Goal: Information Seeking & Learning: Learn about a topic

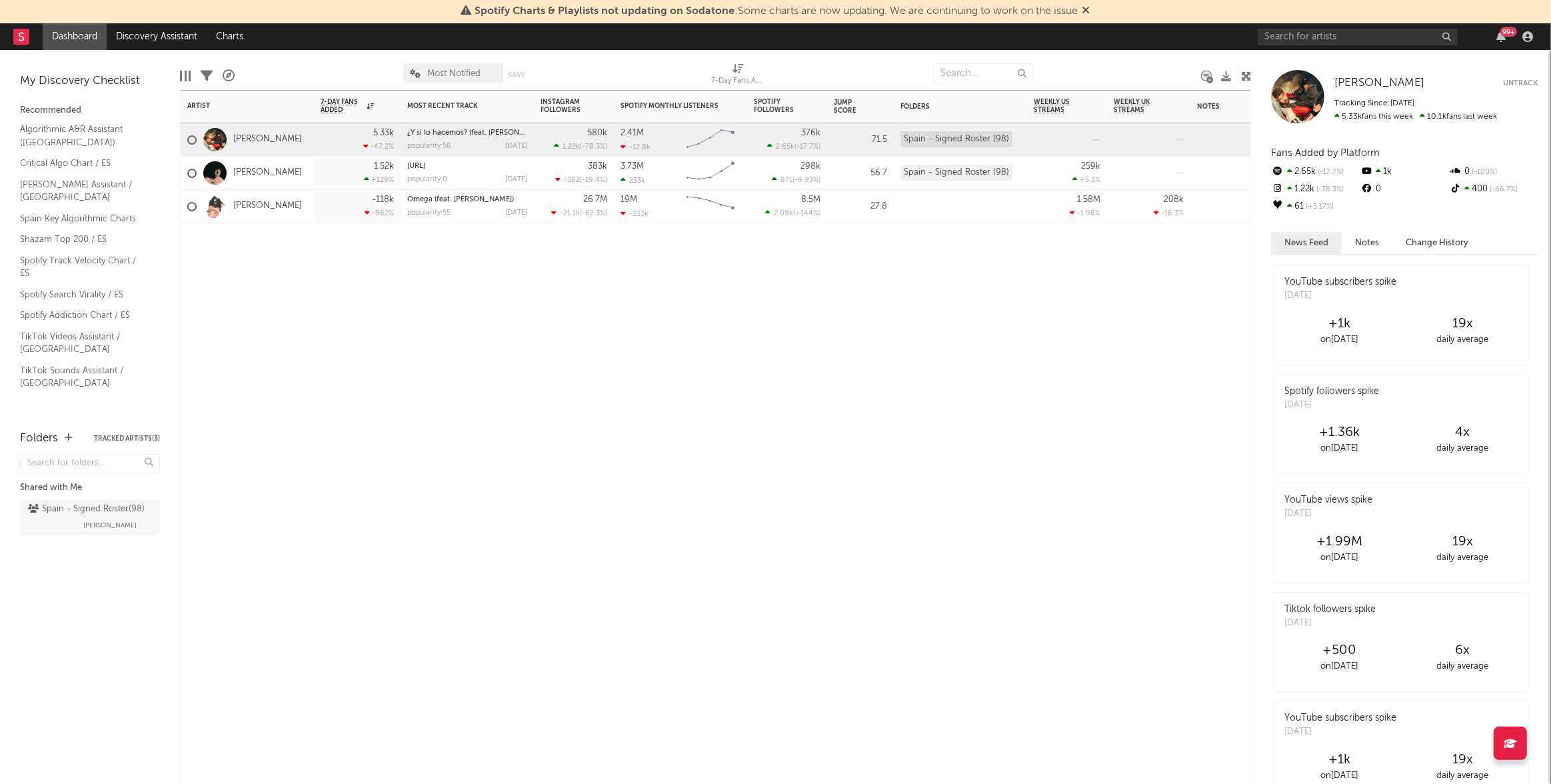
click at [1141, 472] on div "Artist Notifications 7-Day Fans Added WoW % Change Most Recent Track Popularity…" at bounding box center [715, 436] width 1070 height 693
click at [1338, 41] on input "text" at bounding box center [1358, 37] width 200 height 16
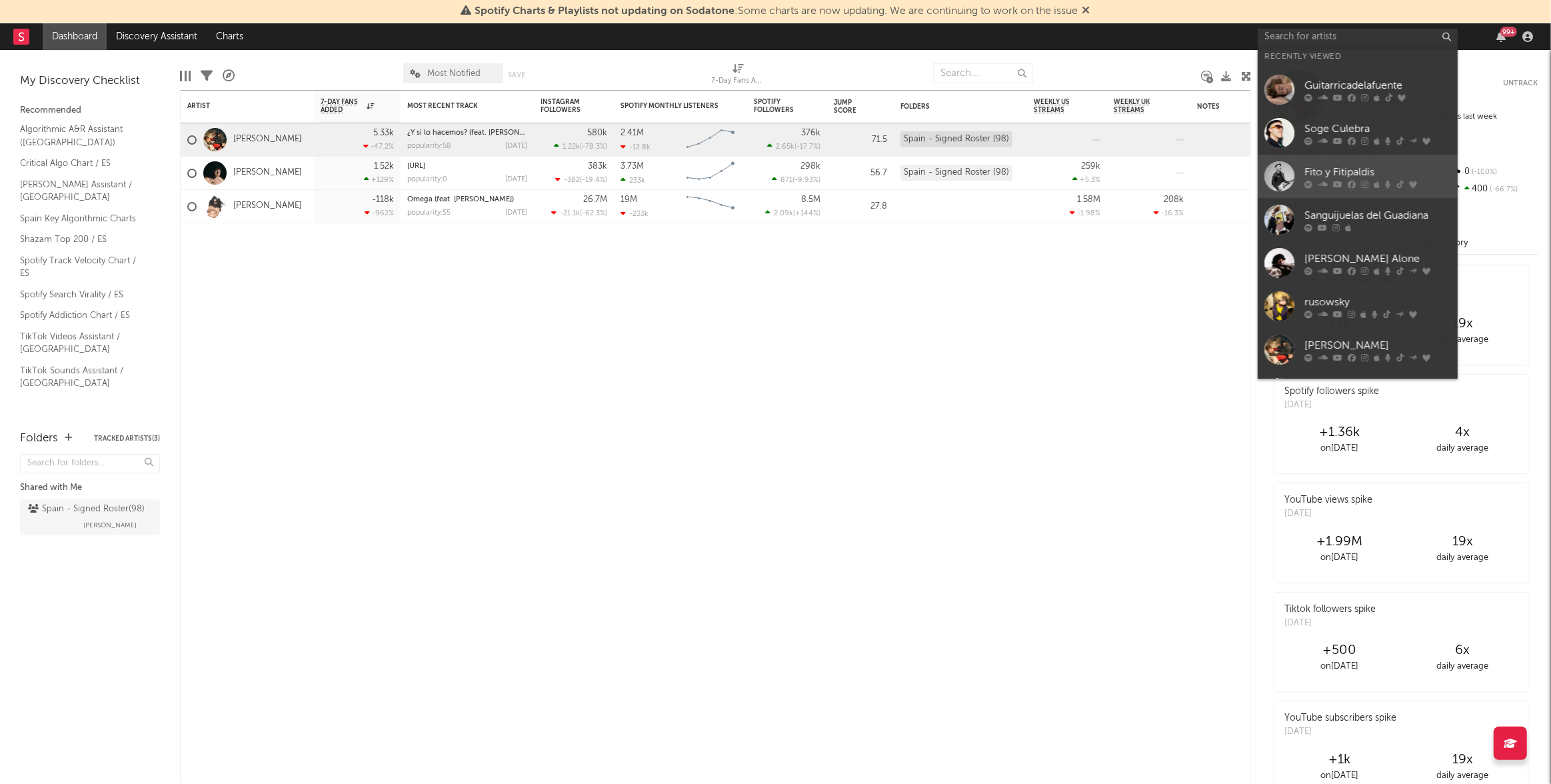
click at [1336, 177] on div "Fito y Fitipaldis" at bounding box center [1377, 172] width 146 height 16
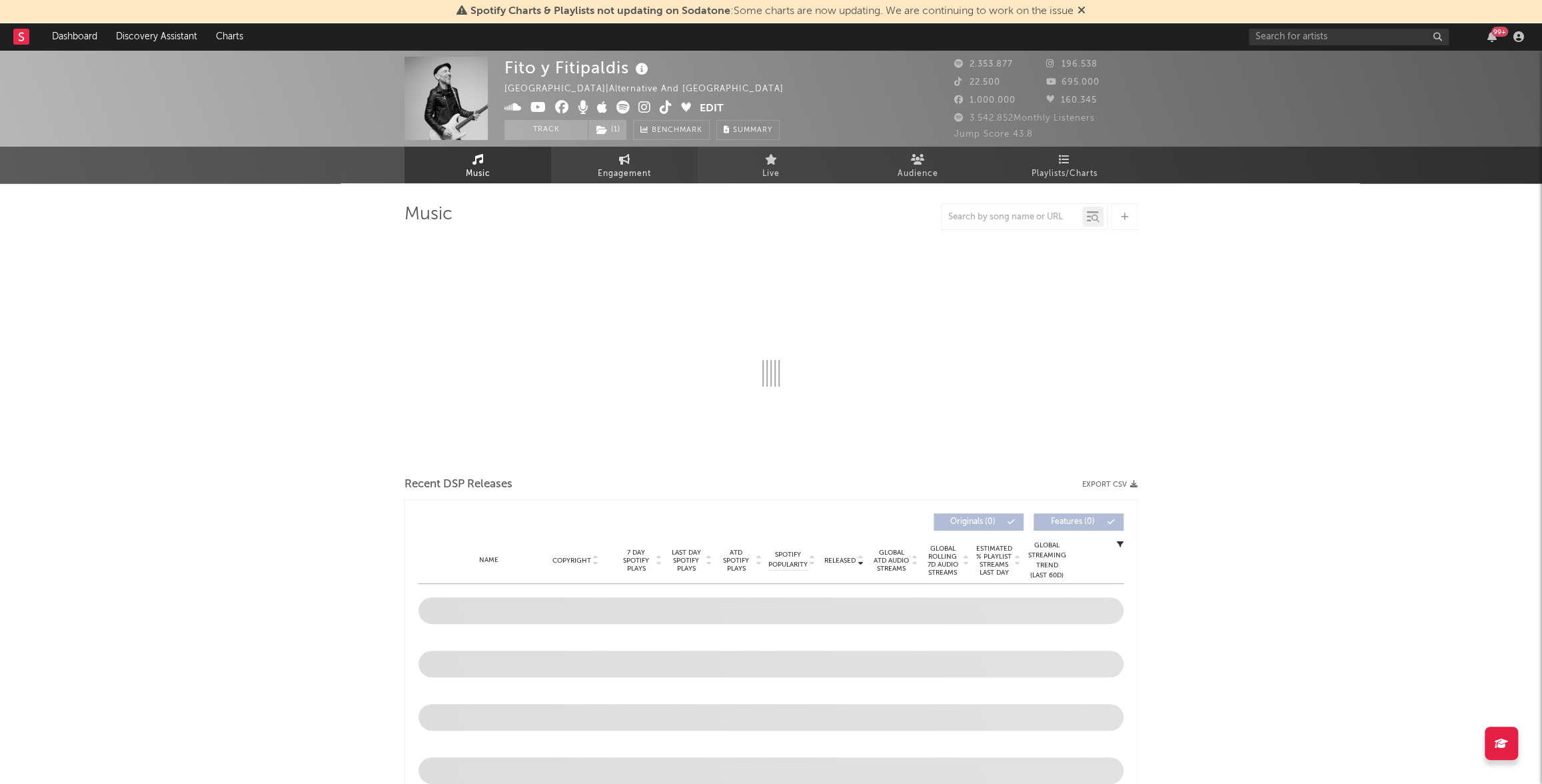
click at [623, 172] on span "Engagement" at bounding box center [624, 174] width 53 height 16
select select "1w"
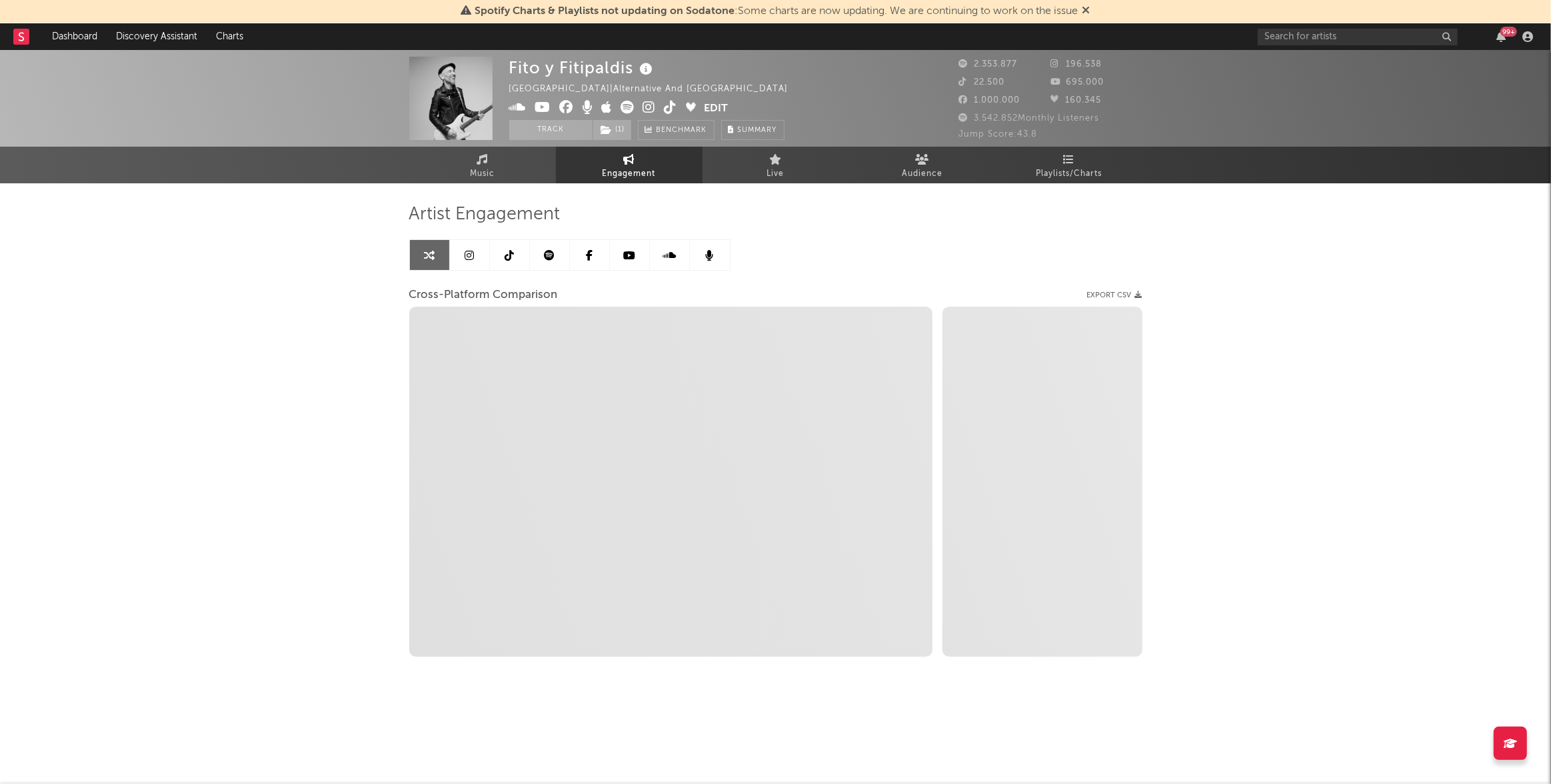
select select "1m"
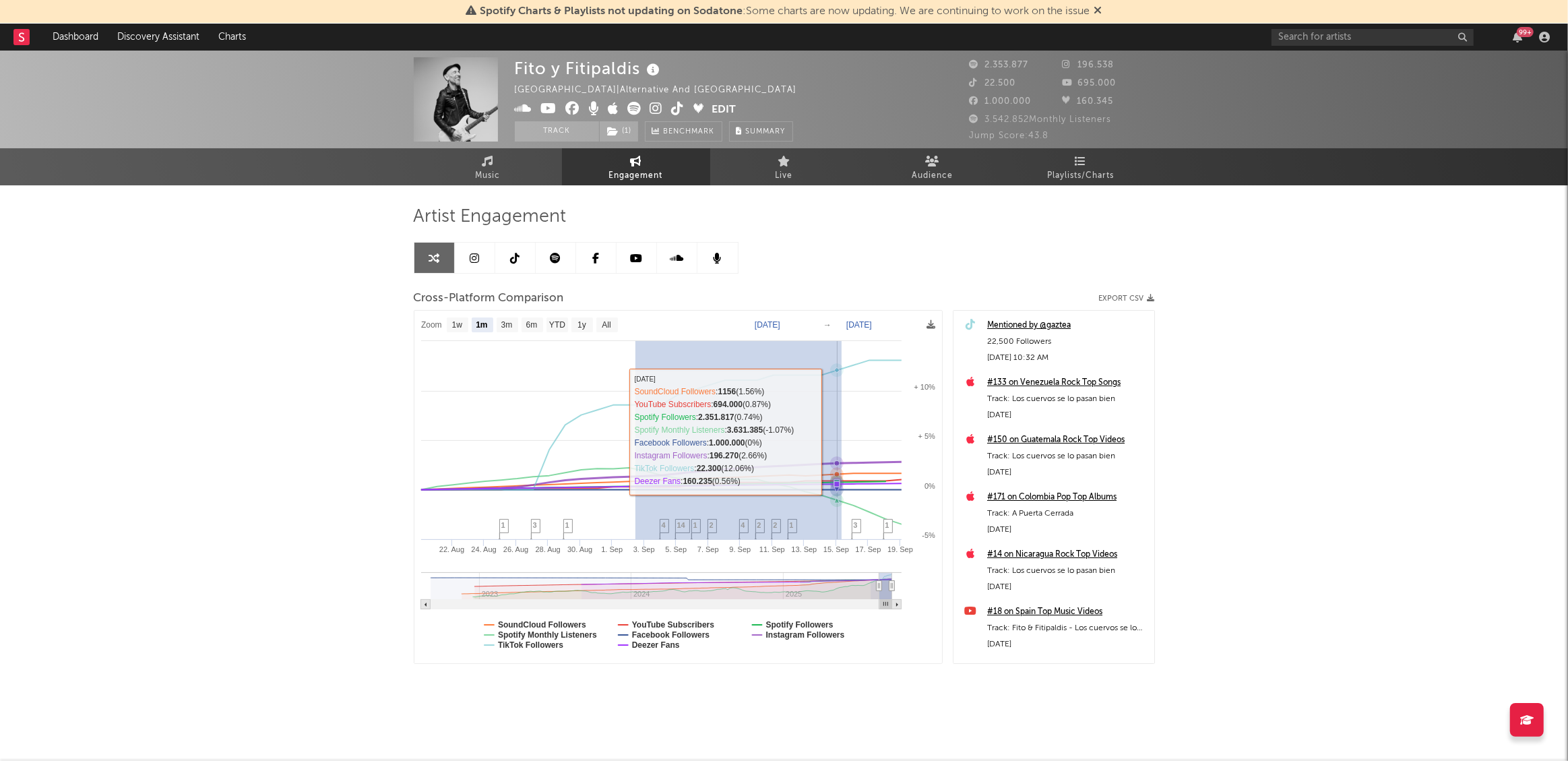
drag, startPoint x: 635, startPoint y: 444, endPoint x: 841, endPoint y: 430, distance: 206.5
click at [841, 430] on rect at bounding box center [678, 487] width 527 height 353
type input "[DATE]"
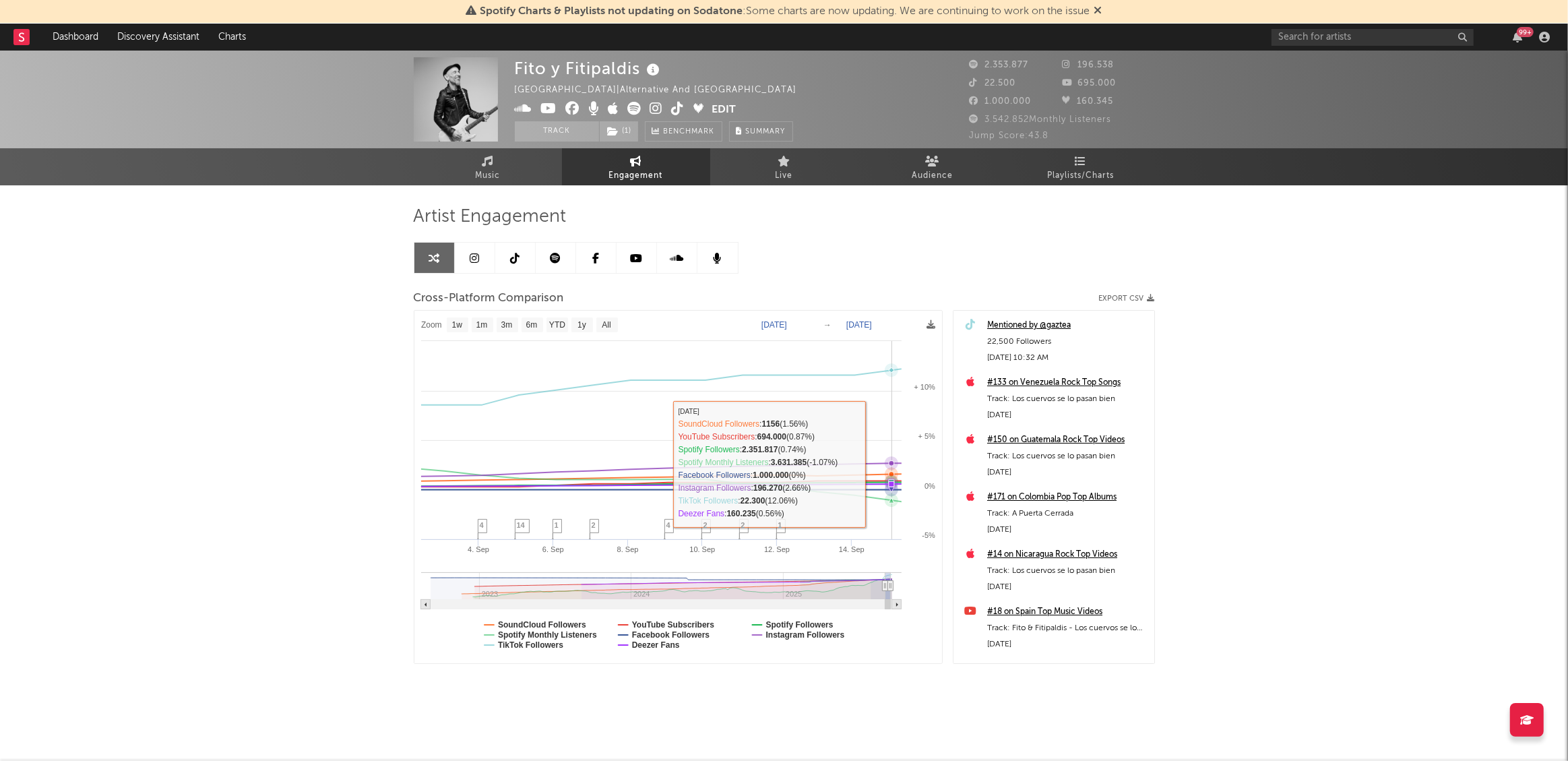
select select "1w"
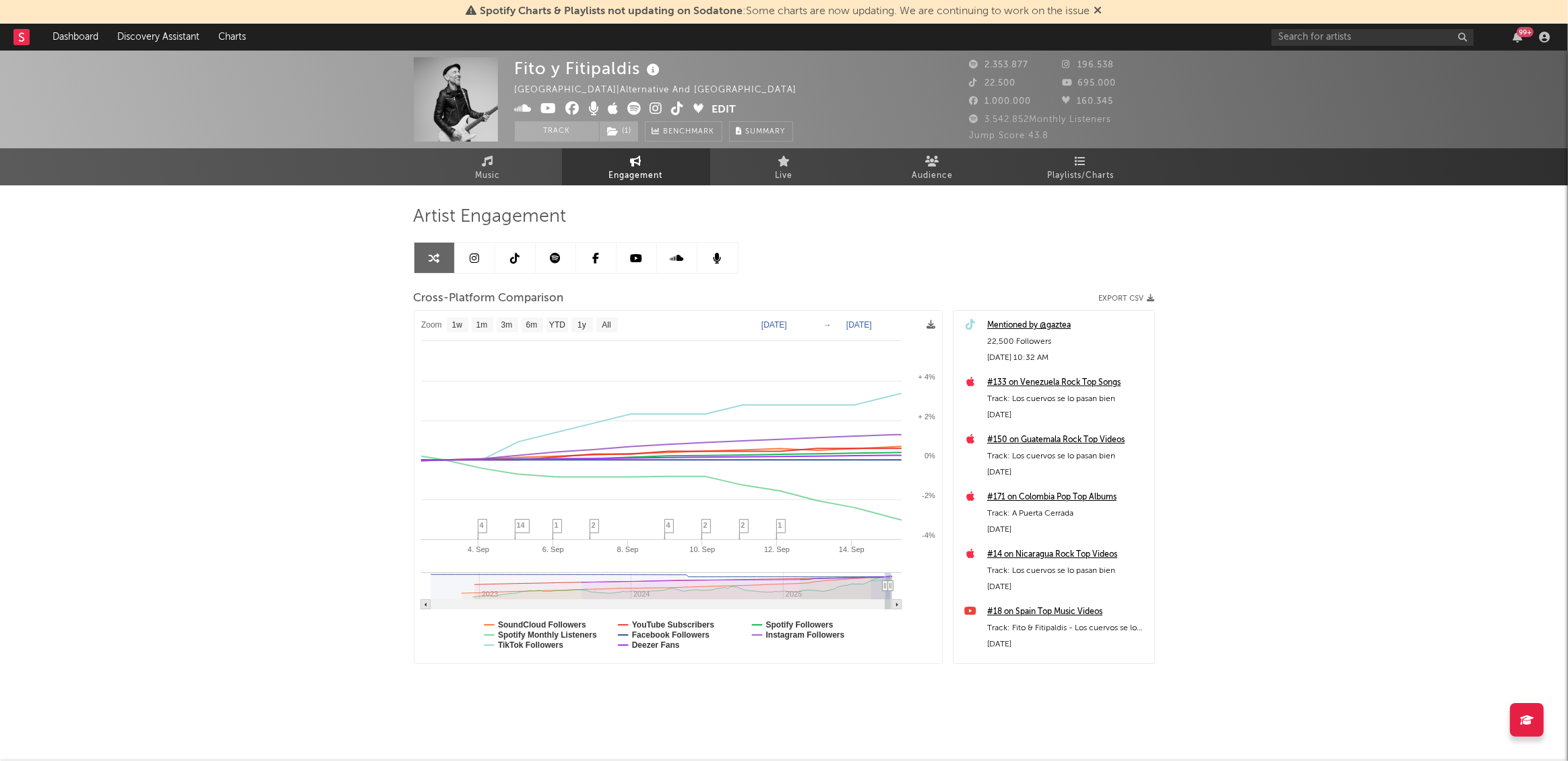
click at [1227, 423] on div "Fito y Fitipaldis [GEOGRAPHIC_DATA] | Alternative and Latin Rock Edit Track ( 1…" at bounding box center [784, 404] width 1568 height 707
click at [1388, 317] on div "Fito y Fitipaldis [GEOGRAPHIC_DATA] | Alternative and Latin Rock Edit Track ( 1…" at bounding box center [784, 404] width 1568 height 707
